Goal: Information Seeking & Learning: Learn about a topic

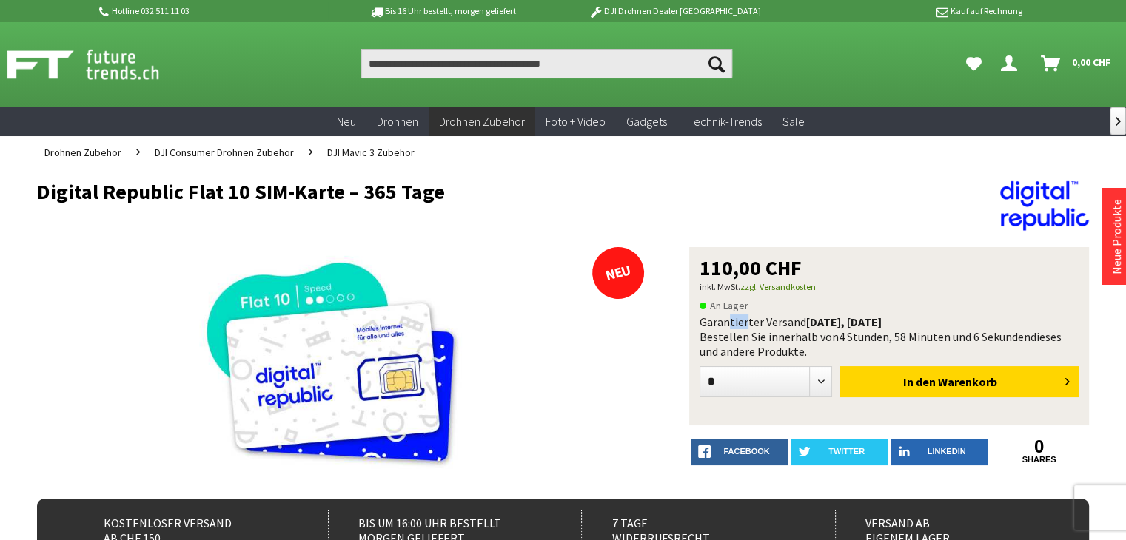
drag, startPoint x: 725, startPoint y: 319, endPoint x: 745, endPoint y: 319, distance: 20.0
click at [745, 319] on div "Garantierter Versand [DATE], [DATE] Bestellen Sie innerhalb von 4 Stunden, 58 M…" at bounding box center [889, 337] width 379 height 44
drag, startPoint x: 773, startPoint y: 324, endPoint x: 834, endPoint y: 334, distance: 61.6
click at [834, 334] on div "Garantierter Versand [DATE], [DATE] Bestellen Sie innerhalb von 4 Stunden, 58 M…" at bounding box center [889, 337] width 379 height 44
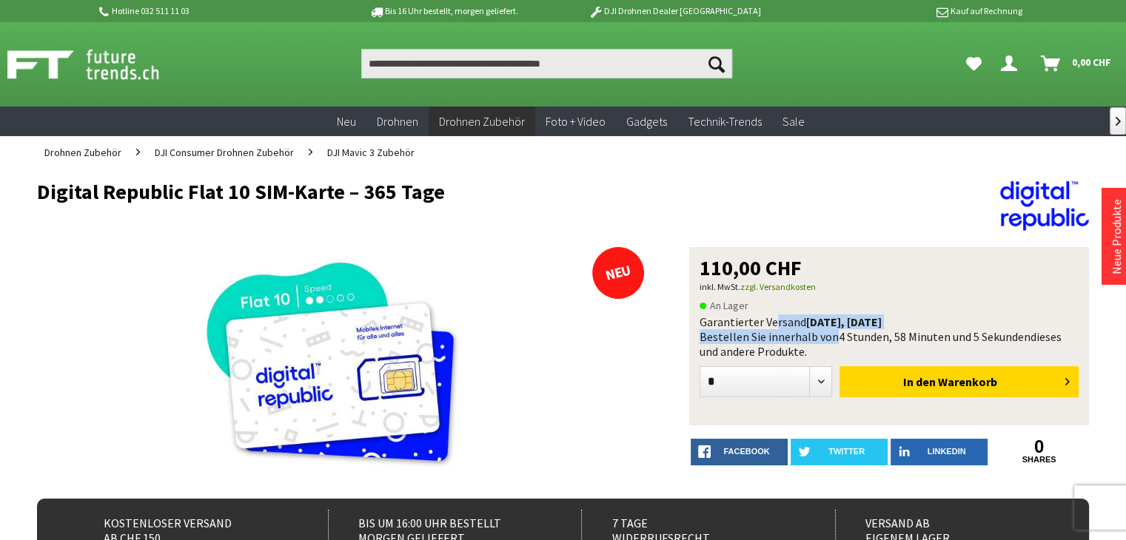
click at [834, 334] on div "Garantierter Versand [DATE], [DATE] Bestellen Sie innerhalb von 4 Stunden, 58 M…" at bounding box center [889, 337] width 379 height 44
drag, startPoint x: 749, startPoint y: 343, endPoint x: 799, endPoint y: 341, distance: 49.7
click at [799, 341] on div "Garantierter Versand [DATE], [DATE] Bestellen Sie innerhalb von 4 Stunden, 58 M…" at bounding box center [889, 337] width 379 height 44
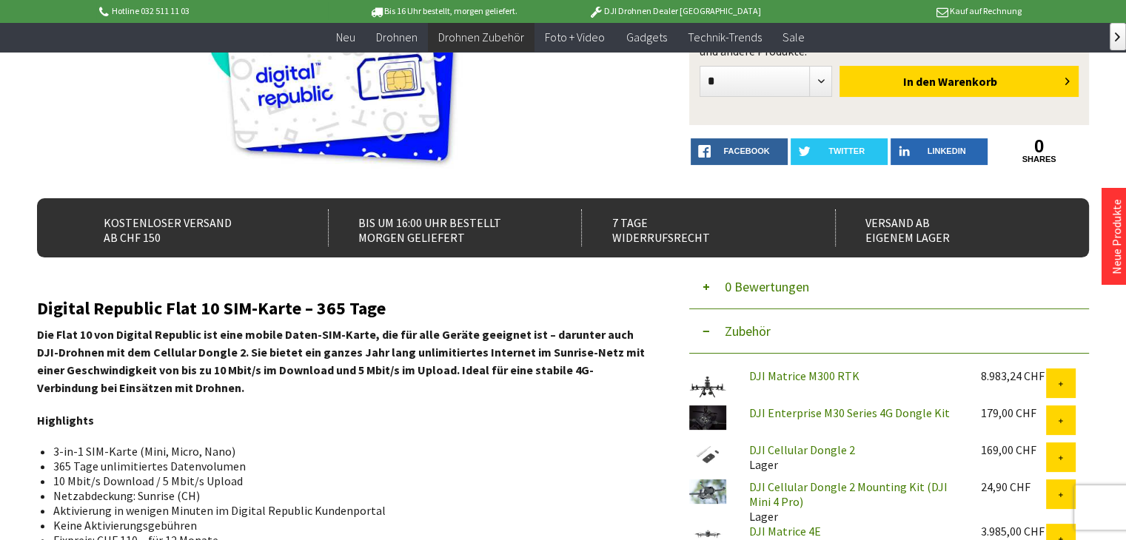
scroll to position [296, 0]
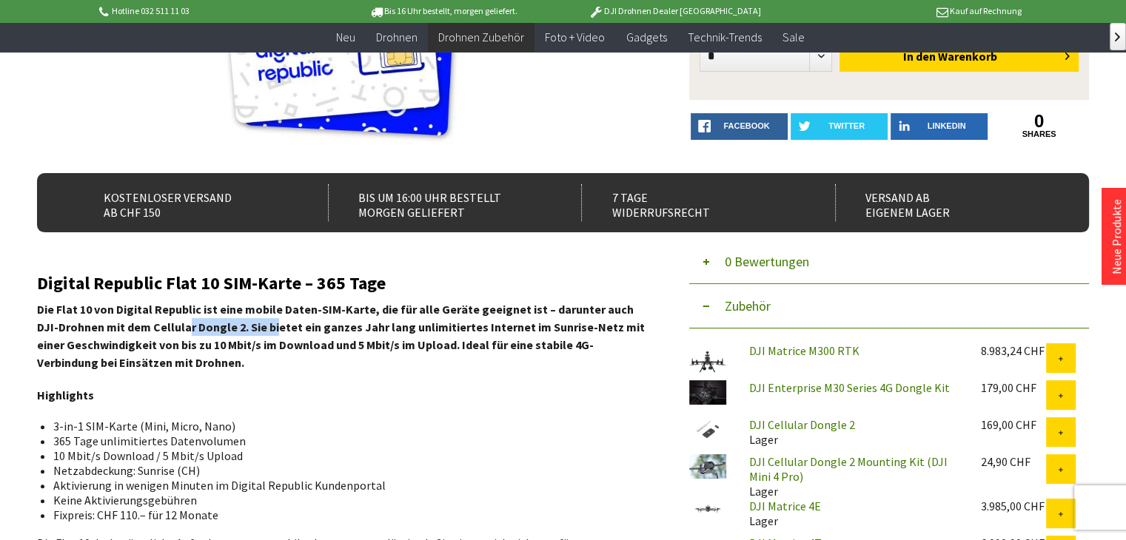
drag, startPoint x: 163, startPoint y: 321, endPoint x: 261, endPoint y: 338, distance: 99.9
click at [261, 338] on strong "Die Flat 10 von Digital Republic ist eine mobile Daten-SIM-Karte, die für alle …" at bounding box center [341, 336] width 608 height 68
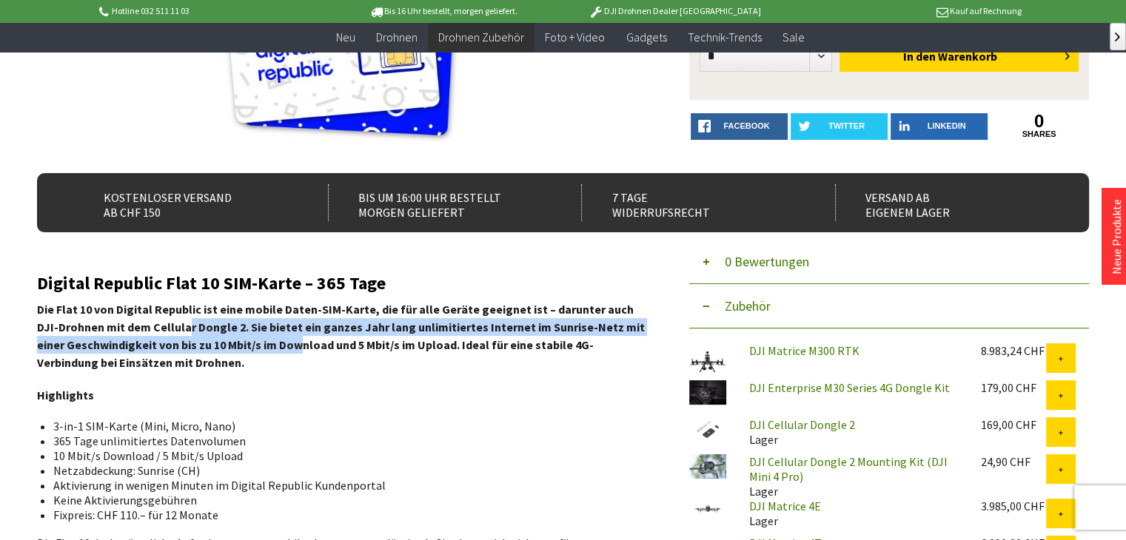
click at [261, 338] on strong "Die Flat 10 von Digital Republic ist eine mobile Daten-SIM-Karte, die für alle …" at bounding box center [341, 336] width 608 height 68
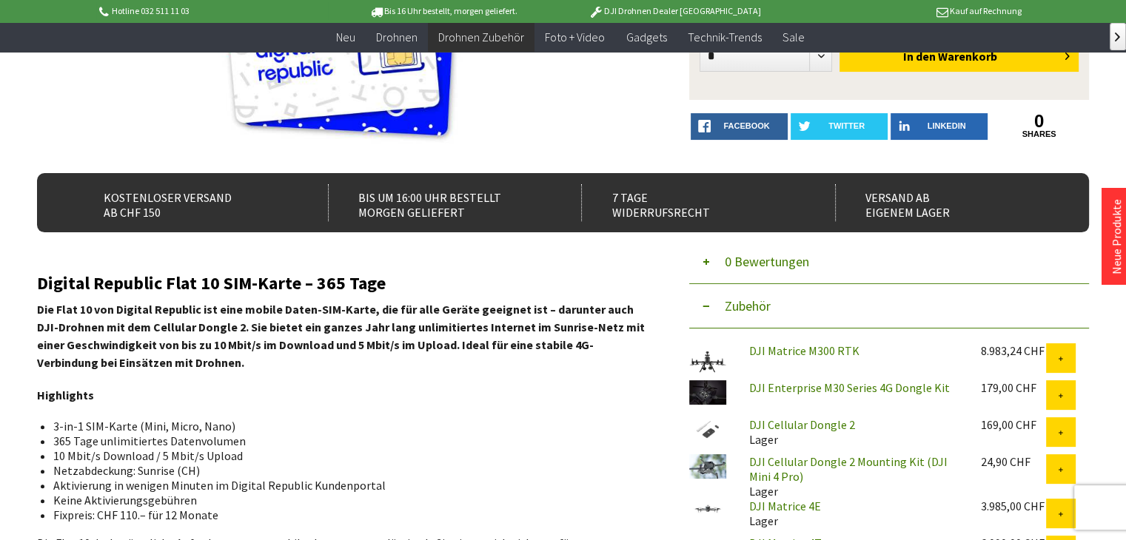
click at [305, 315] on strong "Die Flat 10 von Digital Republic ist eine mobile Daten-SIM-Karte, die für alle …" at bounding box center [341, 336] width 608 height 68
drag, startPoint x: 74, startPoint y: 335, endPoint x: 102, endPoint y: 335, distance: 28.1
click at [102, 335] on p "Die Flat 10 von Digital Republic ist eine mobile Daten-SIM-Karte, die für alle …" at bounding box center [342, 336] width 610 height 71
drag, startPoint x: 178, startPoint y: 324, endPoint x: 241, endPoint y: 330, distance: 64.0
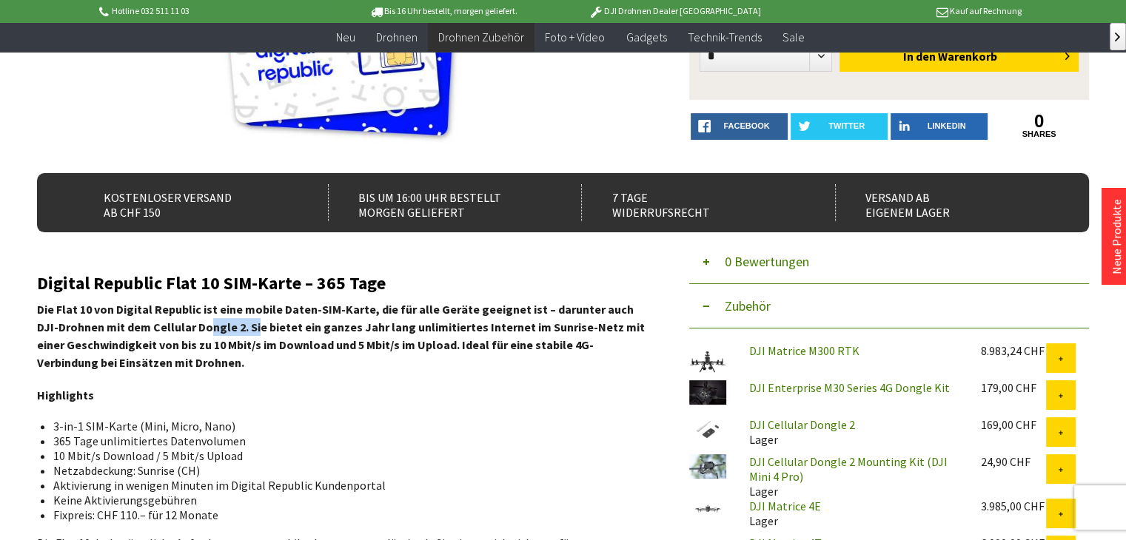
click at [238, 330] on strong "Die Flat 10 von Digital Republic ist eine mobile Daten-SIM-Karte, die für alle …" at bounding box center [341, 336] width 608 height 68
click at [241, 330] on strong "Die Flat 10 von Digital Republic ist eine mobile Daten-SIM-Karte, die für alle …" at bounding box center [341, 336] width 608 height 68
drag, startPoint x: 121, startPoint y: 346, endPoint x: 187, endPoint y: 347, distance: 66.6
click at [187, 347] on strong "Die Flat 10 von Digital Republic ist eine mobile Daten-SIM-Karte, die für alle …" at bounding box center [341, 336] width 608 height 68
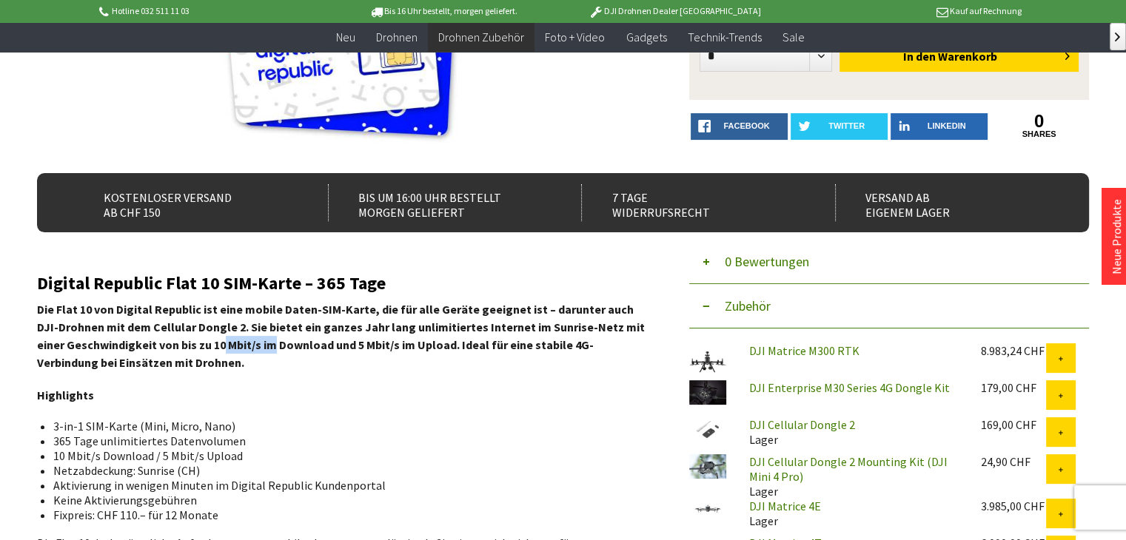
drag, startPoint x: 187, startPoint y: 347, endPoint x: 238, endPoint y: 349, distance: 51.1
click at [238, 349] on strong "Die Flat 10 von Digital Republic ist eine mobile Daten-SIM-Karte, die für alle …" at bounding box center [341, 336] width 608 height 68
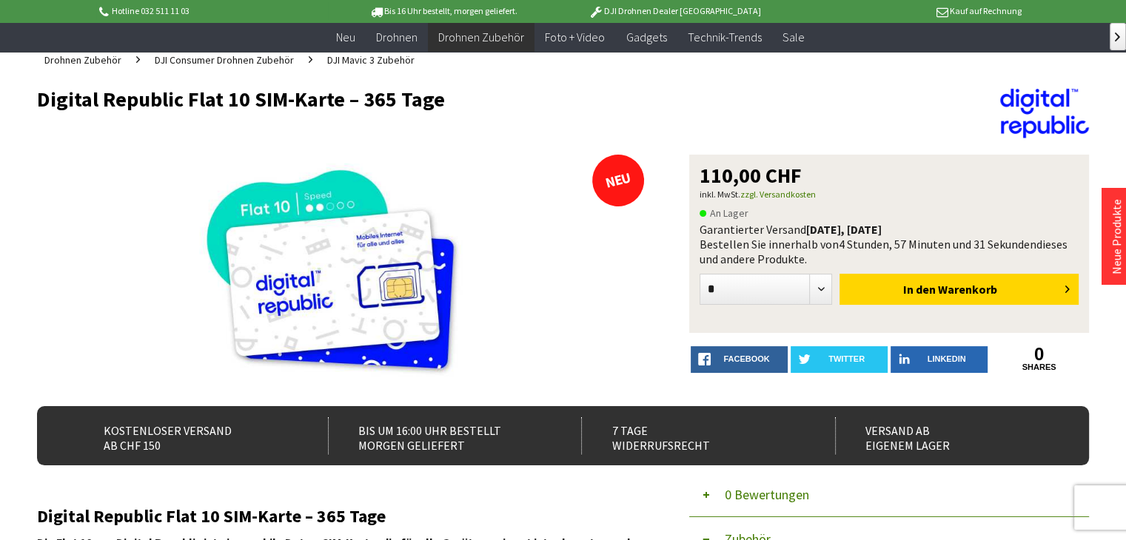
scroll to position [0, 0]
